Goal: Obtain resource: Obtain resource

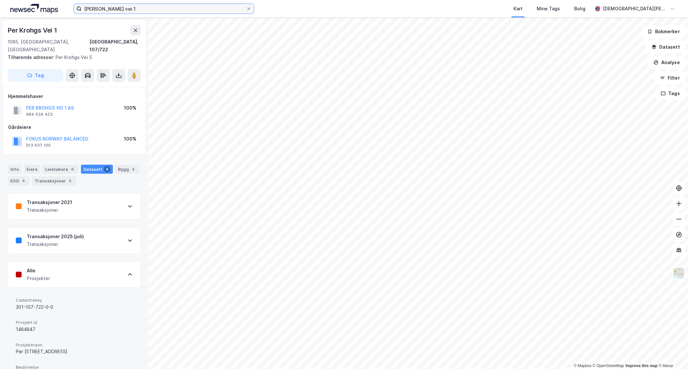
scroll to position [173, 0]
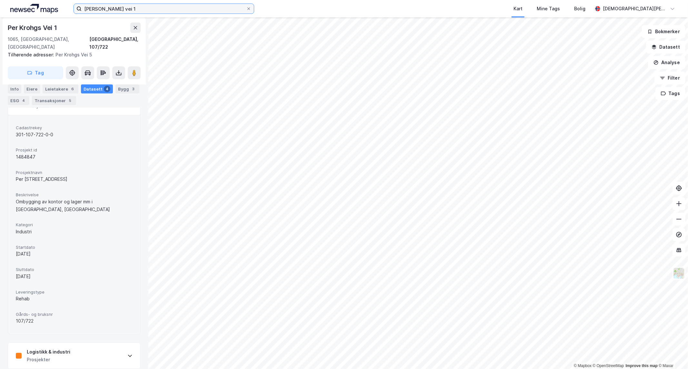
click at [153, 7] on input "Per Kroghs vei 1" at bounding box center [164, 9] width 164 height 10
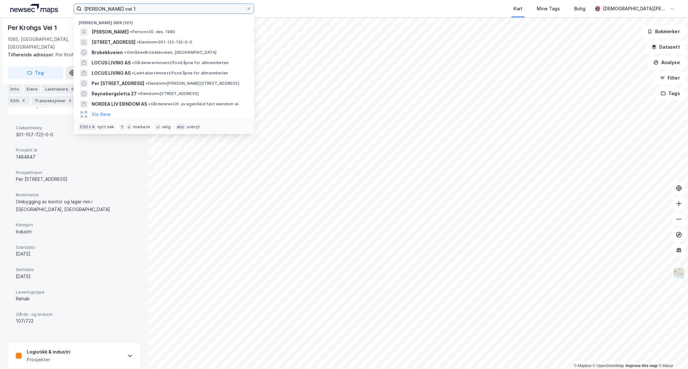
click at [153, 7] on input "Per Kroghs vei 1" at bounding box center [164, 9] width 164 height 10
paste input "Drammensveien 896"
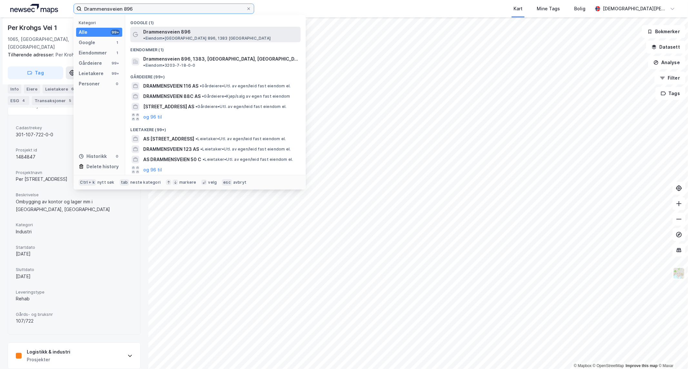
type input "Drammensveien 896"
click at [168, 30] on span "Drammensveien 896" at bounding box center [166, 32] width 47 height 8
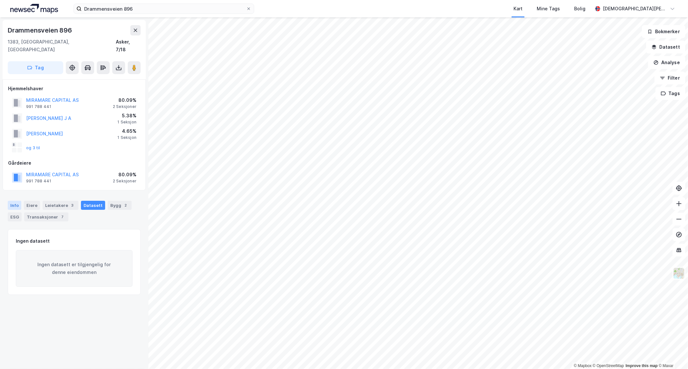
click at [9, 201] on div "Info" at bounding box center [15, 205] width 14 height 9
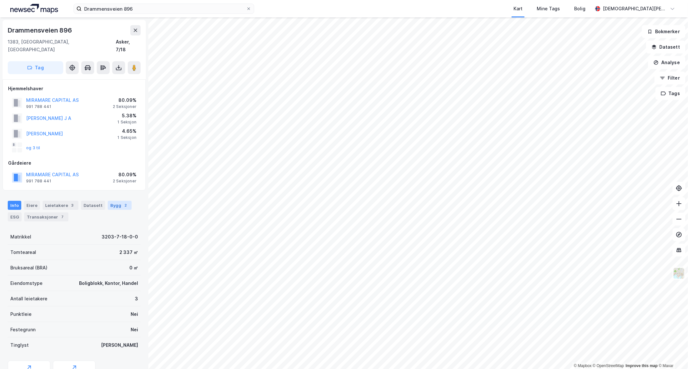
click at [123, 202] on div "2" at bounding box center [126, 205] width 6 height 6
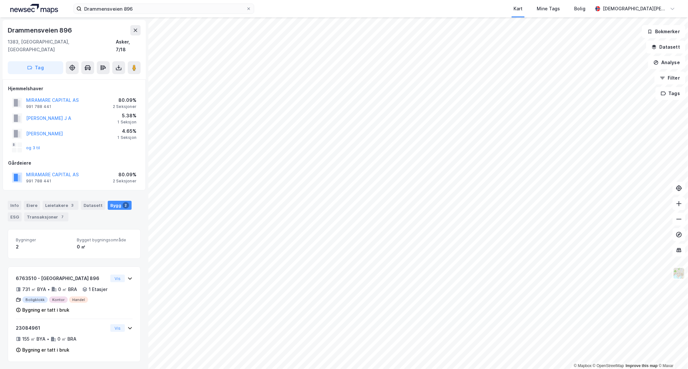
scroll to position [2, 0]
click at [34, 200] on div "Eiere" at bounding box center [32, 204] width 16 height 9
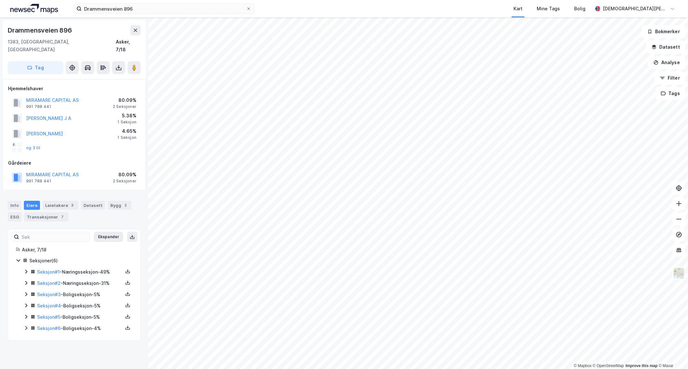
click at [25, 281] on icon at bounding box center [26, 283] width 5 height 5
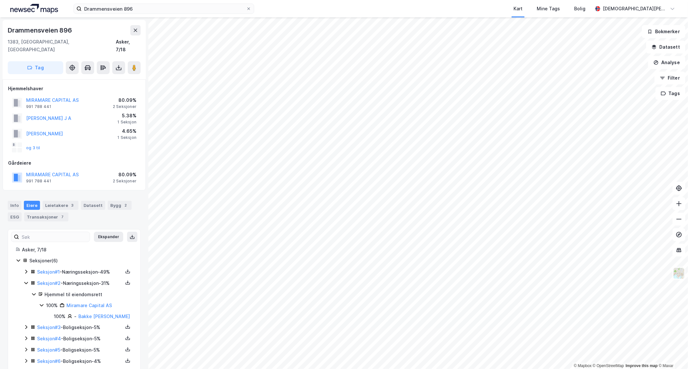
click at [26, 269] on icon at bounding box center [26, 271] width 5 height 5
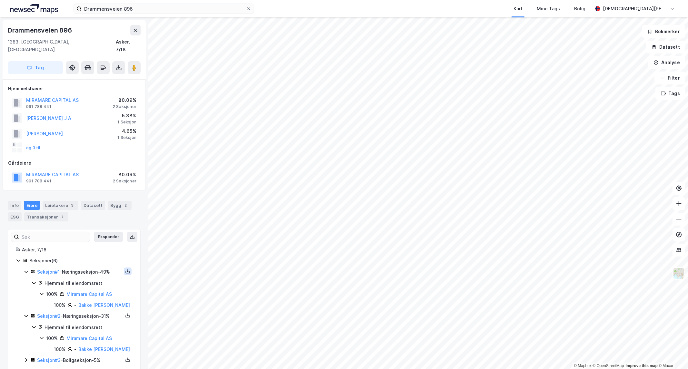
click at [125, 269] on icon at bounding box center [127, 271] width 5 height 5
click at [91, 264] on div "Matrikkelrapport" at bounding box center [96, 268] width 37 height 8
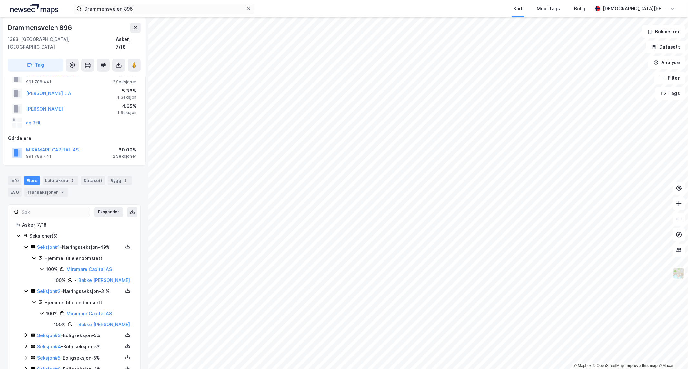
scroll to position [36, 0]
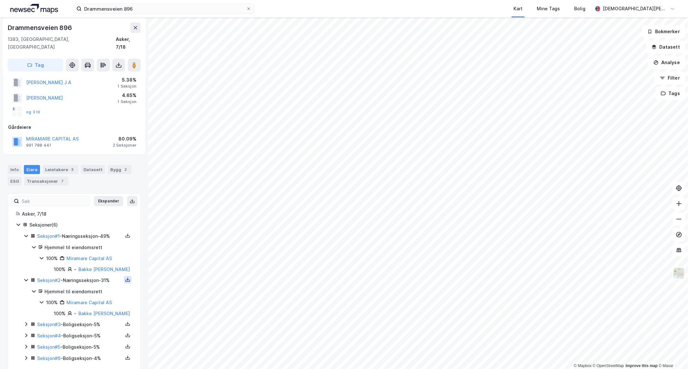
click at [125, 277] on icon at bounding box center [127, 279] width 5 height 5
click at [92, 272] on div "Matrikkelrapport" at bounding box center [96, 276] width 37 height 8
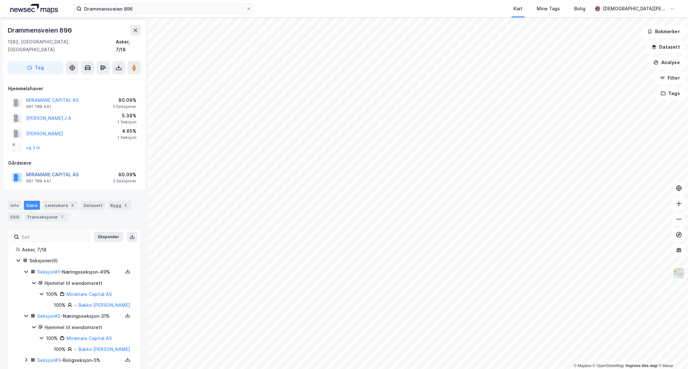
click at [0, 0] on button "MIRAMARE CAPITAL AS" at bounding box center [0, 0] width 0 height 0
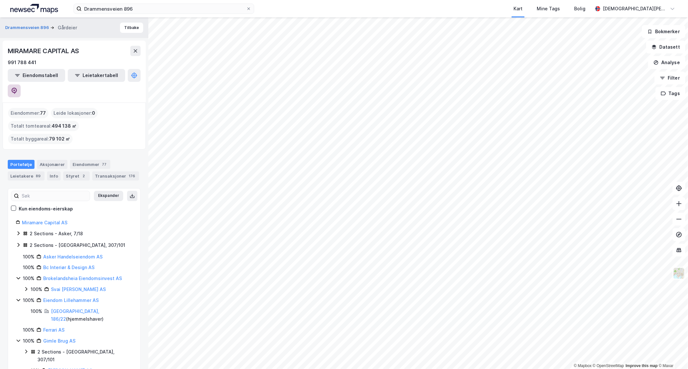
click at [17, 88] on icon at bounding box center [14, 91] width 6 height 6
